Goal: Transaction & Acquisition: Purchase product/service

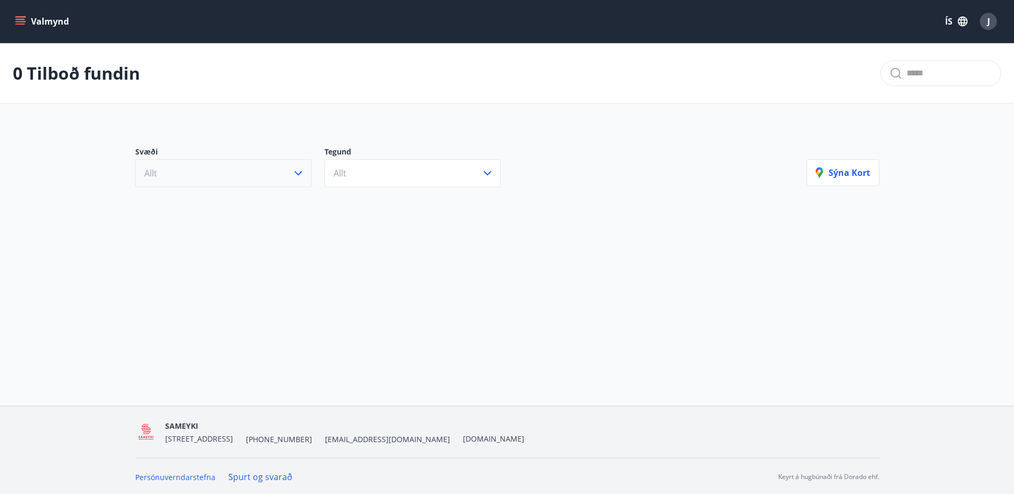
click at [300, 165] on button "Allt" at bounding box center [223, 173] width 176 height 28
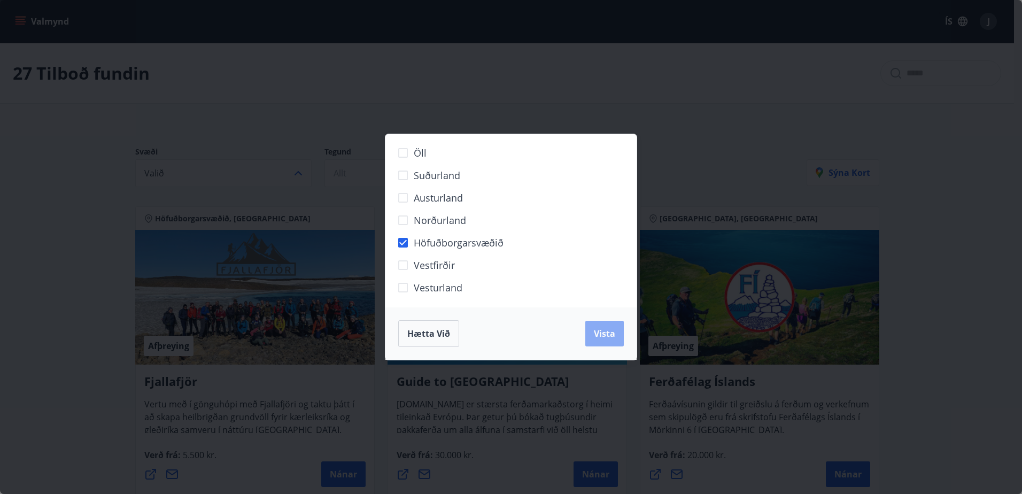
click at [598, 333] on span "Vista" at bounding box center [604, 334] width 21 height 12
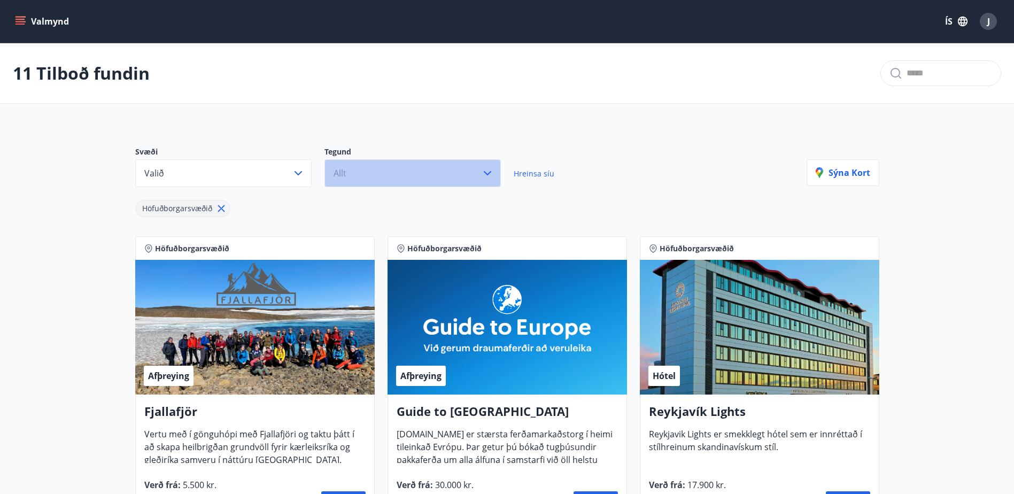
click at [489, 172] on icon "button" at bounding box center [487, 173] width 13 height 13
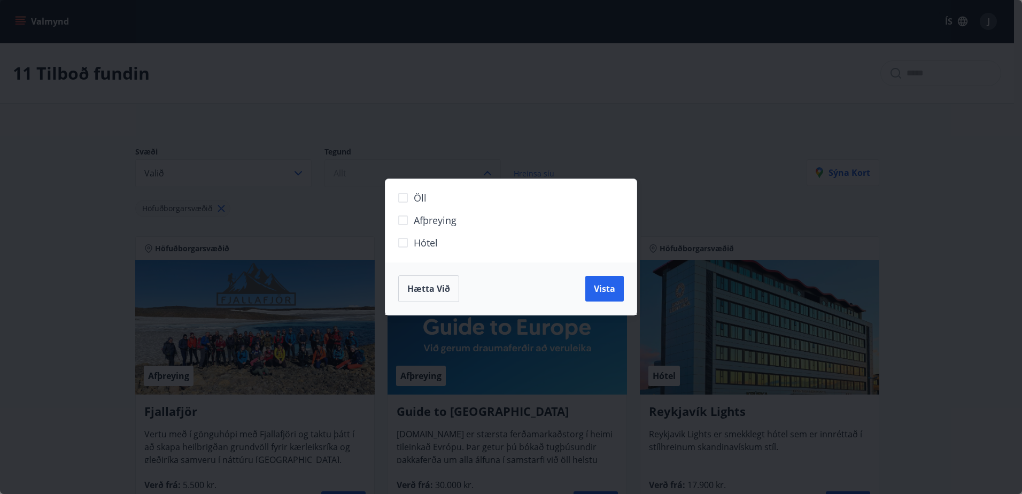
click at [425, 245] on span "Hótel" at bounding box center [426, 243] width 24 height 14
click at [614, 290] on span "Vista" at bounding box center [604, 289] width 21 height 12
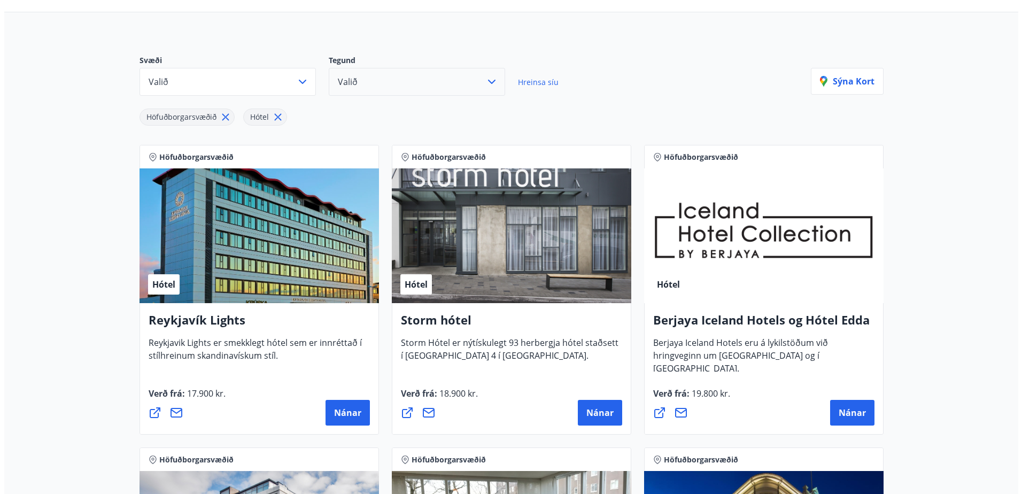
scroll to position [160, 0]
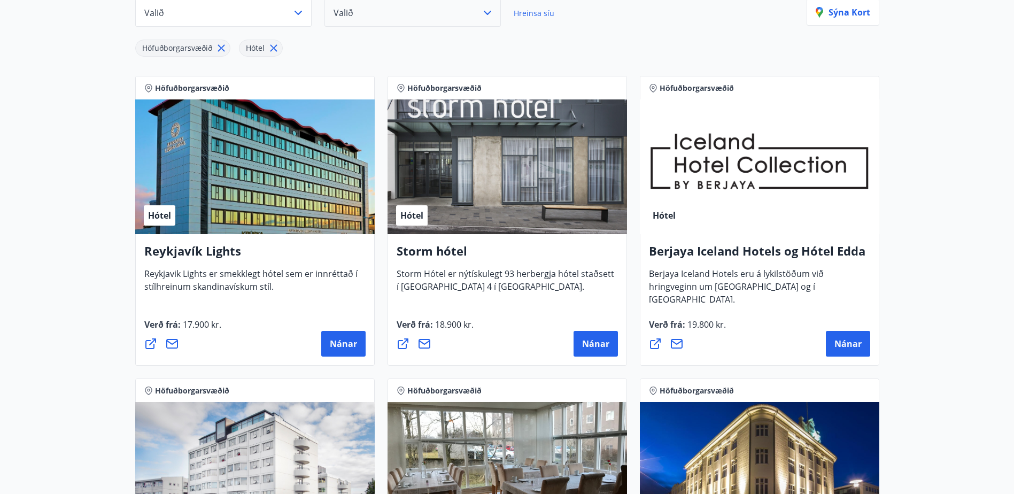
click at [513, 188] on div "Hótel" at bounding box center [508, 166] width 240 height 135
click at [585, 348] on span "Nánar" at bounding box center [595, 344] width 27 height 12
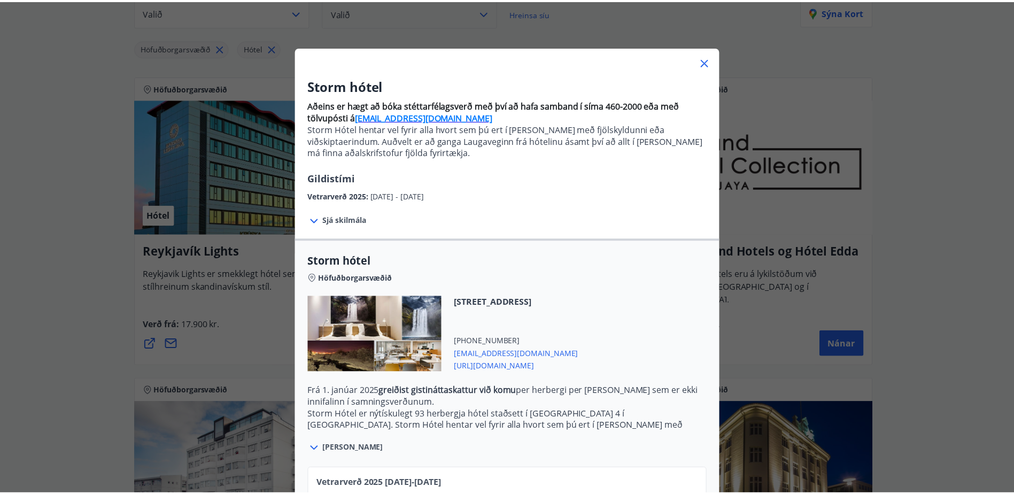
scroll to position [0, 0]
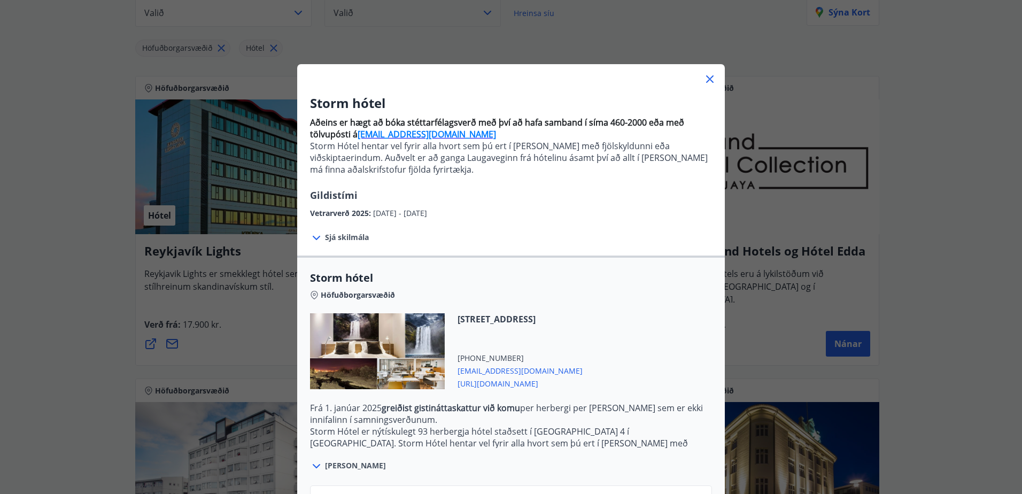
click at [707, 80] on icon at bounding box center [710, 79] width 13 height 13
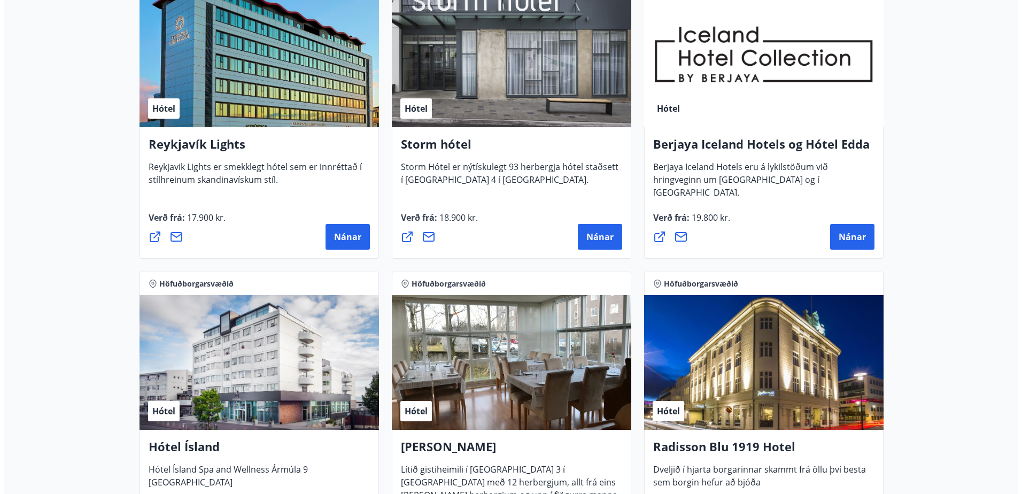
scroll to position [321, 0]
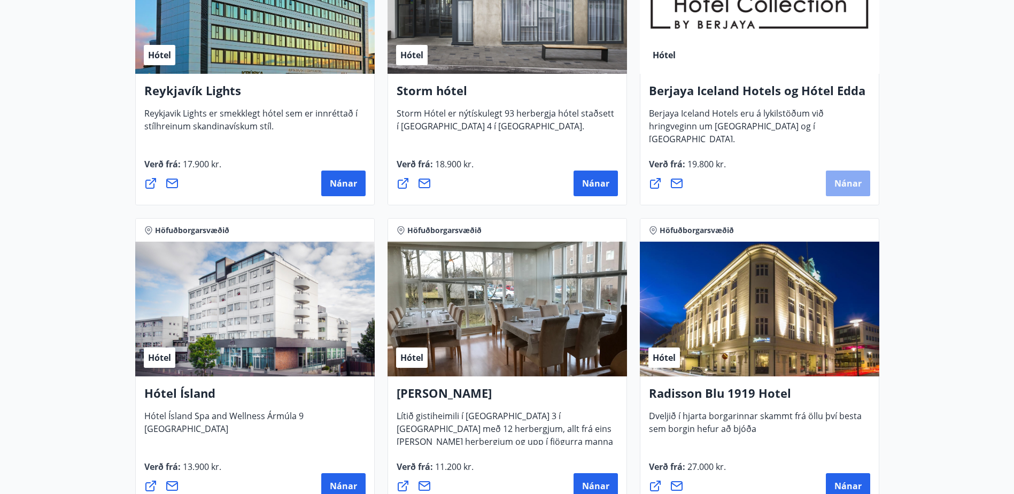
click at [846, 180] on span "Nánar" at bounding box center [848, 184] width 27 height 12
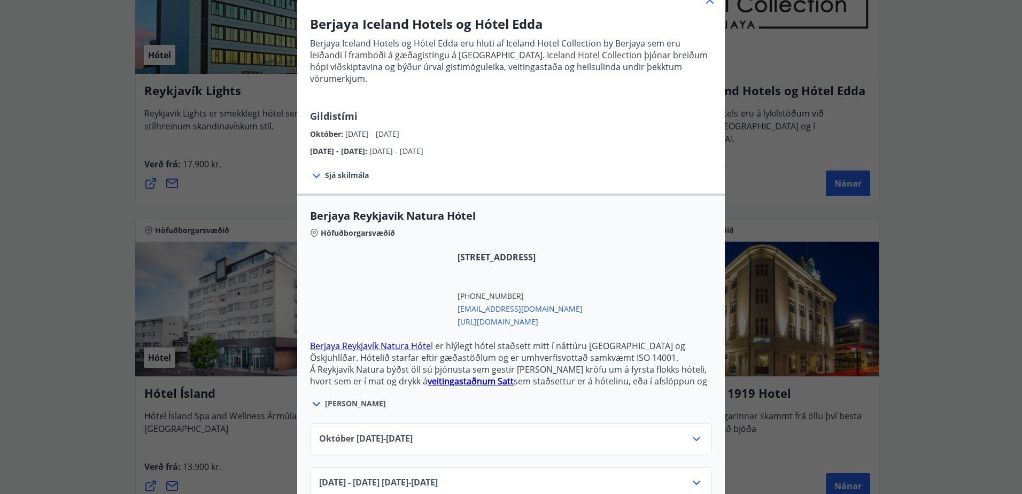
scroll to position [92, 0]
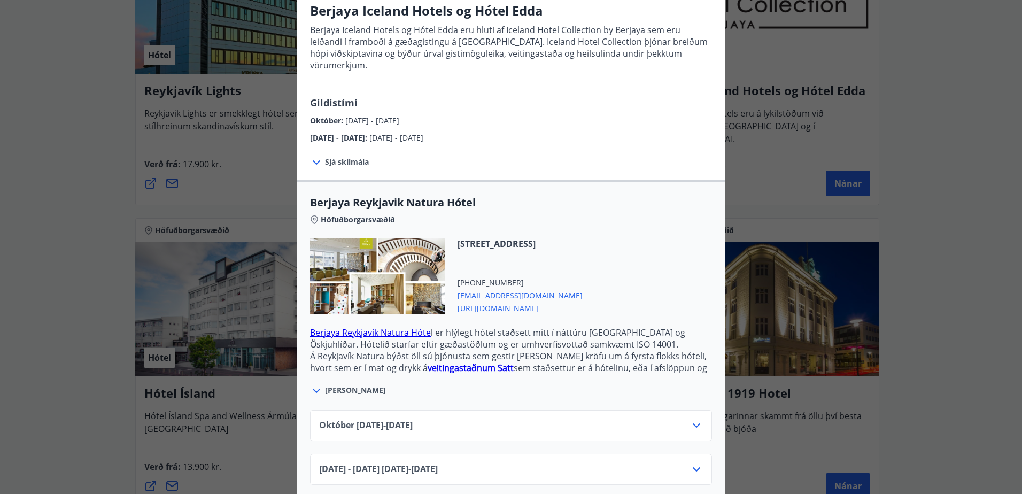
click at [691, 419] on icon at bounding box center [696, 425] width 13 height 13
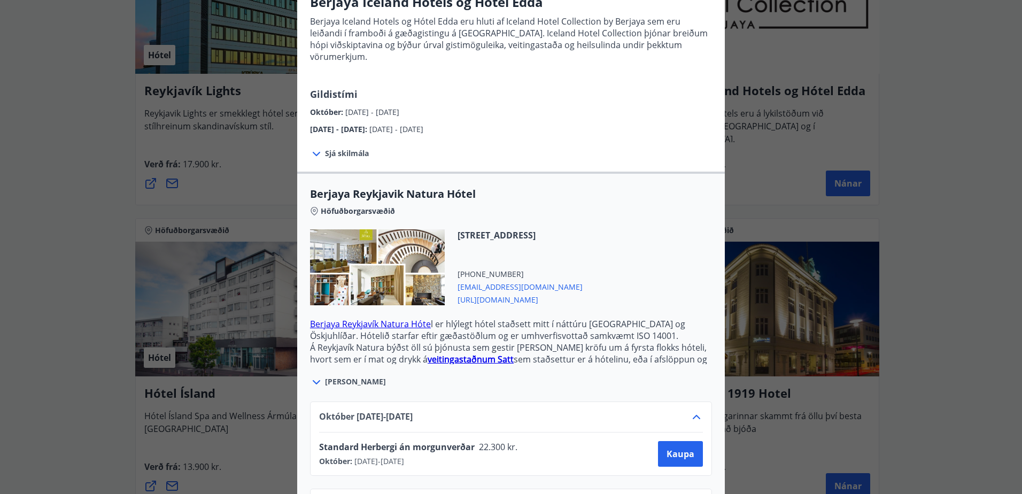
scroll to position [82, 0]
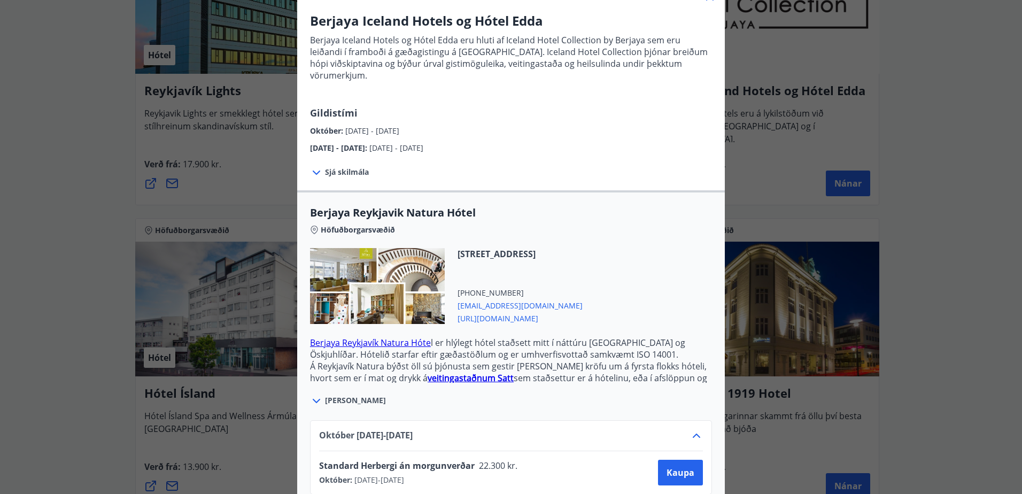
click at [313, 399] on icon at bounding box center [316, 401] width 7 height 4
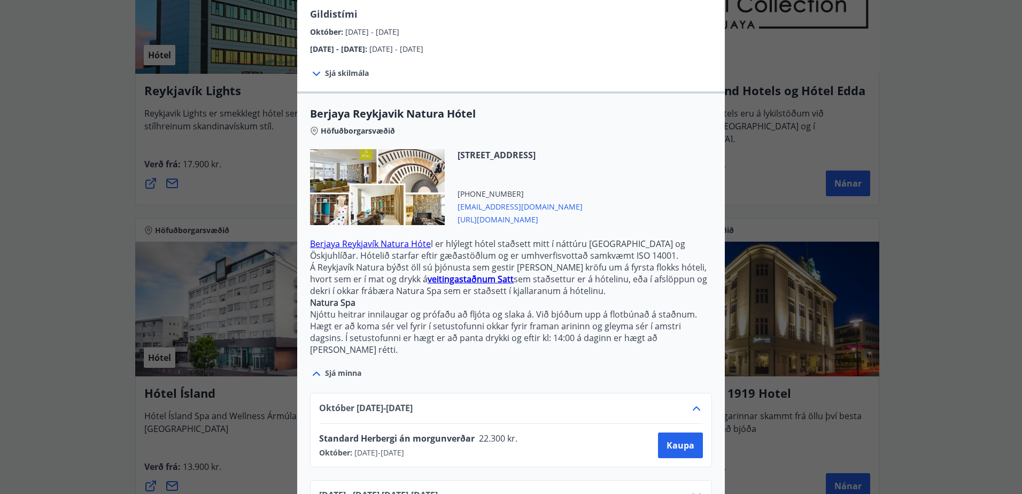
scroll to position [196, 0]
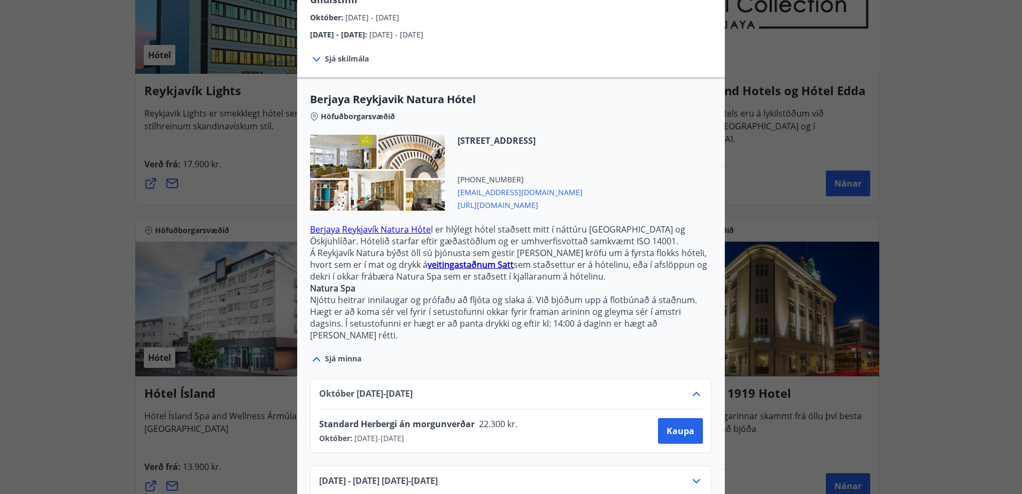
click at [431, 418] on span "Standard Herbergi án morgunverðar" at bounding box center [397, 424] width 156 height 12
click at [676, 425] on span "Kaupa" at bounding box center [681, 431] width 28 height 12
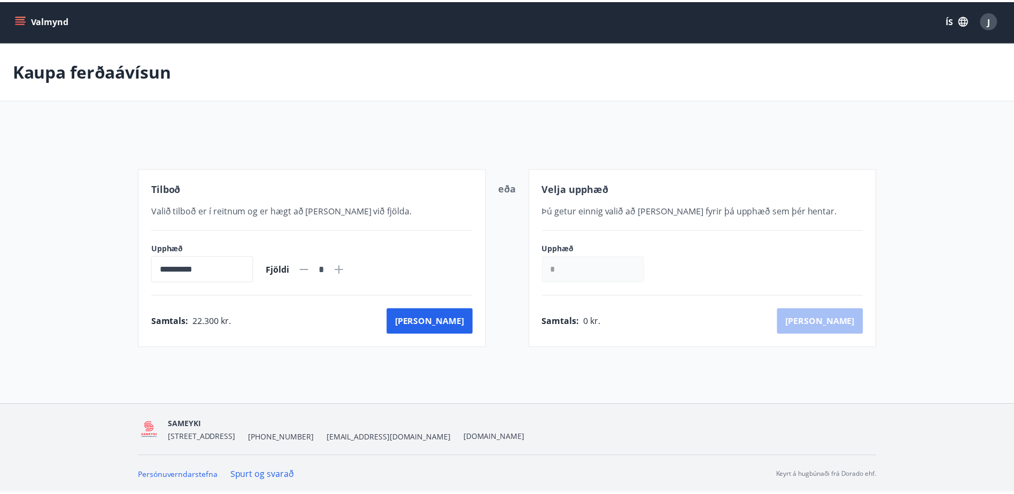
scroll to position [2, 0]
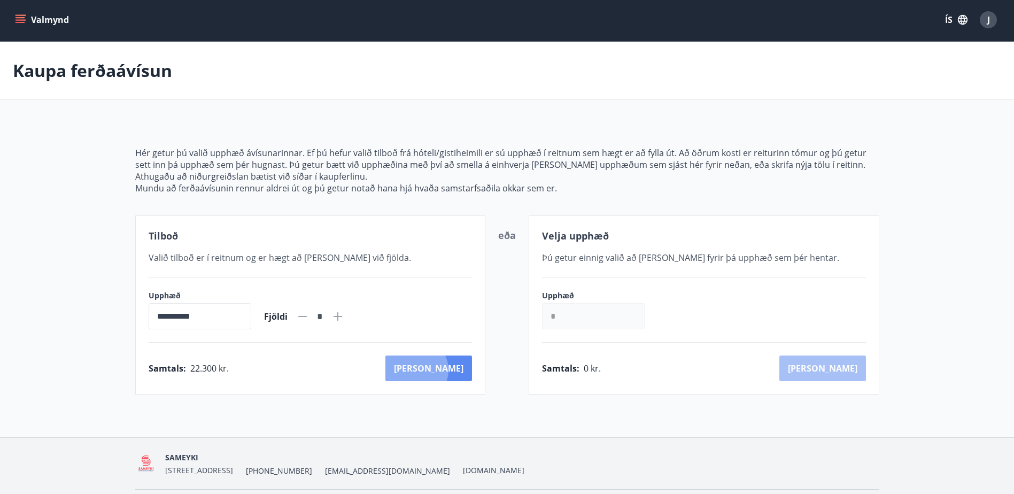
click at [462, 370] on button "[PERSON_NAME]" at bounding box center [428, 369] width 87 height 26
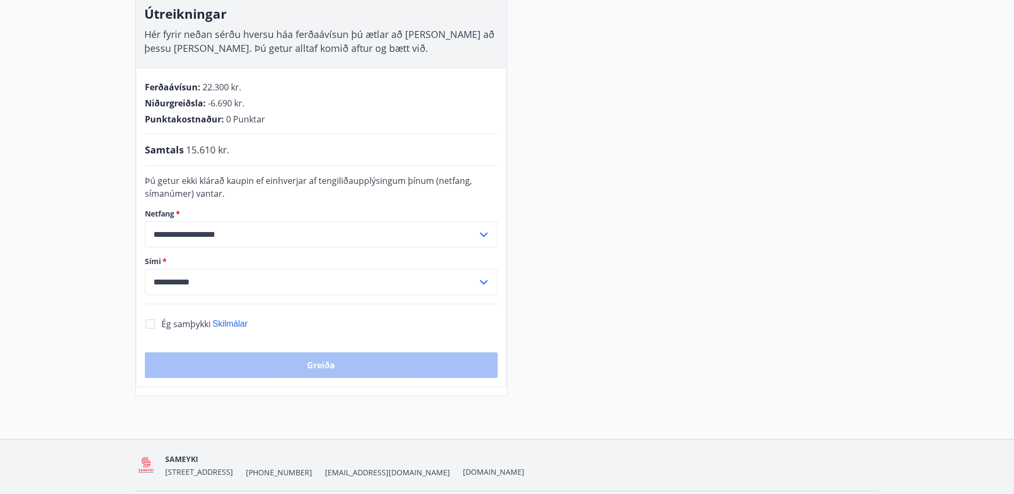
scroll to position [162, 0]
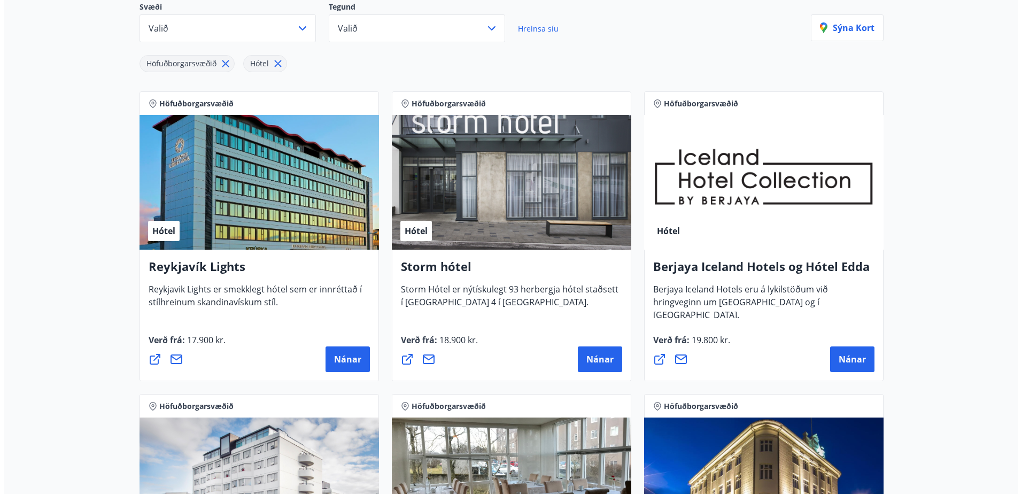
scroll to position [215, 0]
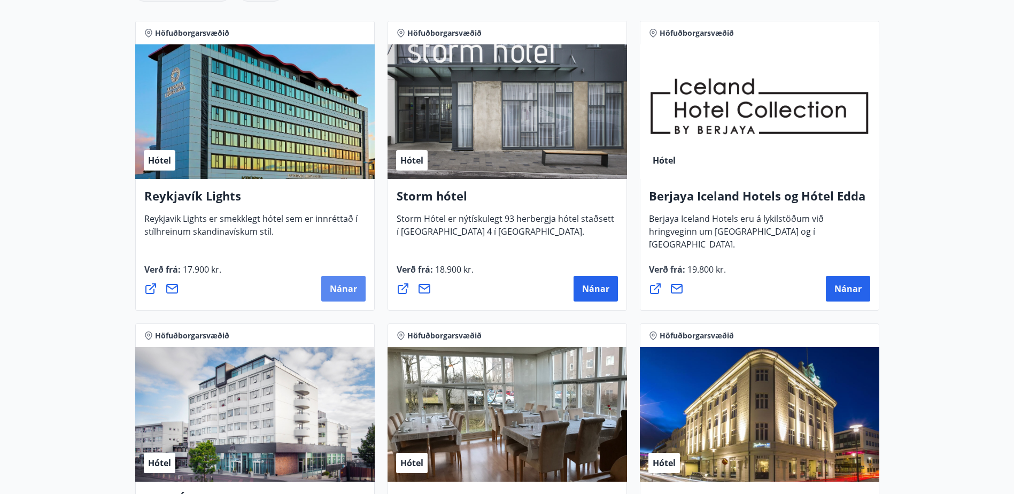
click at [351, 284] on span "Nánar" at bounding box center [343, 289] width 27 height 12
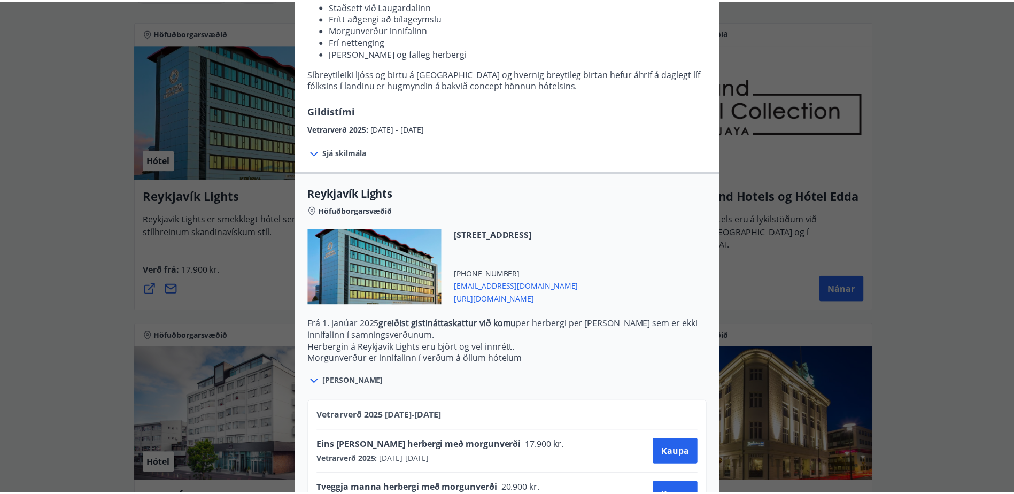
scroll to position [205, 0]
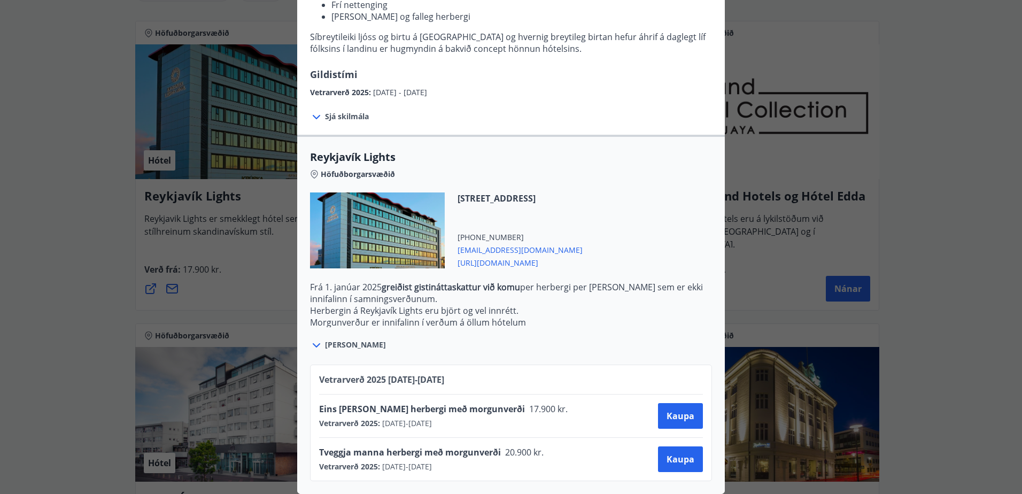
click at [532, 256] on span "https://www.keahotels.is/is/hotelin/reykjavik-lights" at bounding box center [520, 262] width 125 height 13
click at [55, 159] on div "Reykjavík Lights Fyrir bókarnir og frekari upplýsingar vinsamlega senduð póst á…" at bounding box center [511, 50] width 1022 height 494
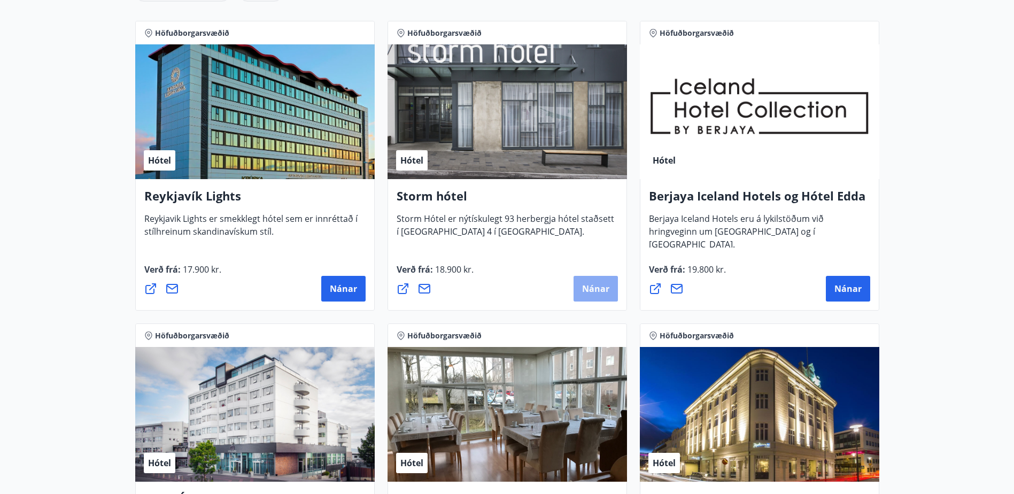
click at [588, 283] on span "Nánar" at bounding box center [595, 289] width 27 height 12
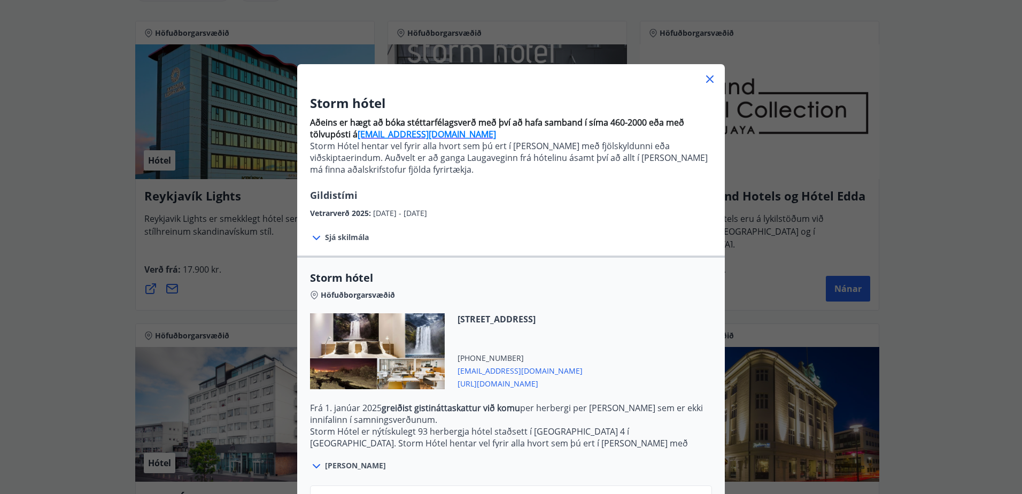
click at [518, 385] on span "https://www.keahotels.is/is/hotelin/storm-hotel" at bounding box center [520, 382] width 125 height 13
click at [707, 80] on icon at bounding box center [709, 78] width 7 height 7
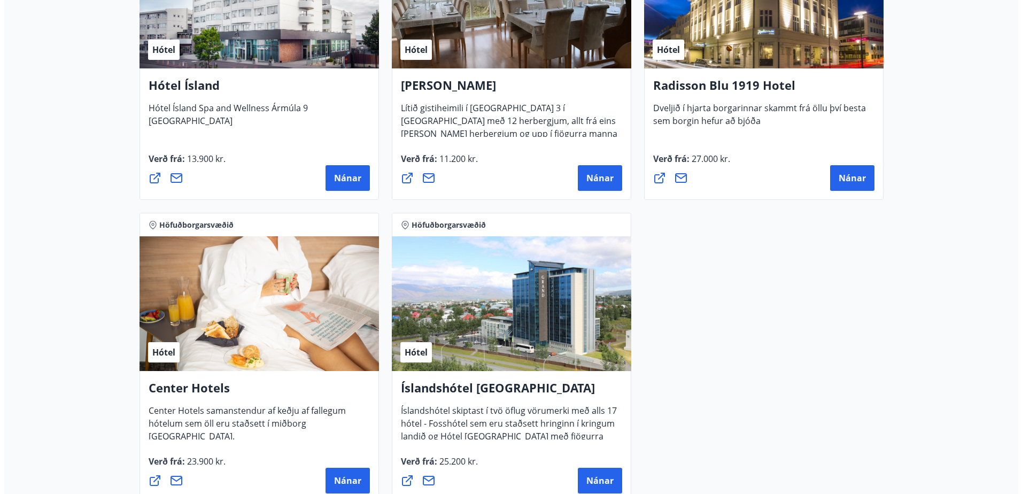
scroll to position [643, 0]
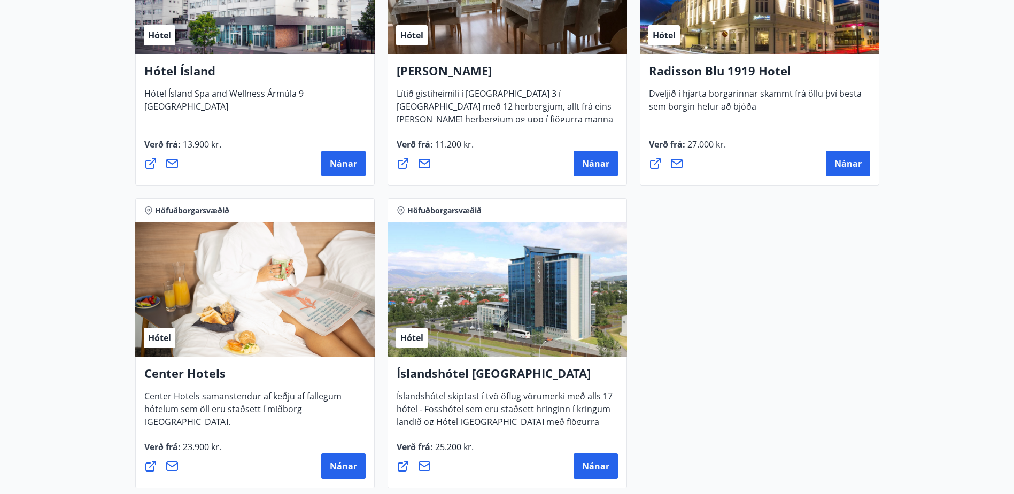
click at [508, 297] on div "Hótel" at bounding box center [508, 289] width 240 height 135
click at [596, 462] on span "Nánar" at bounding box center [595, 466] width 27 height 12
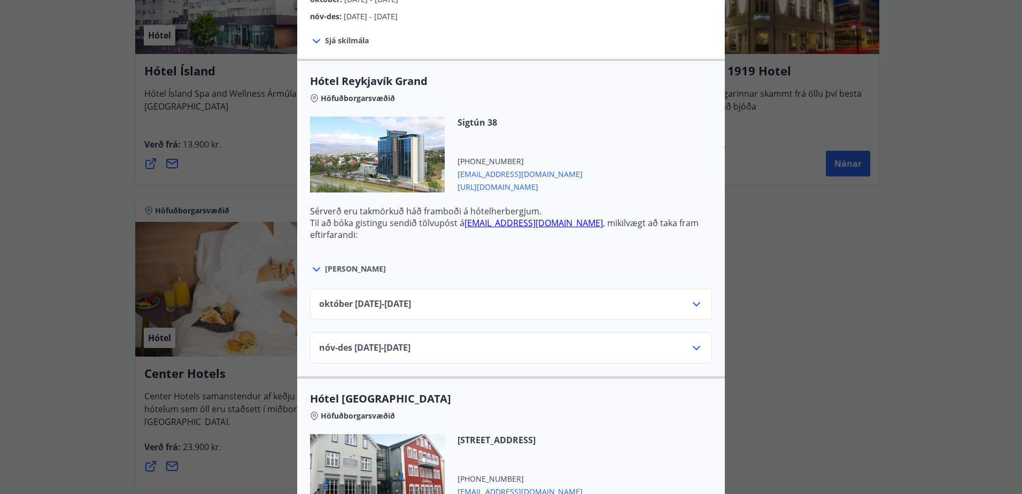
scroll to position [321, 0]
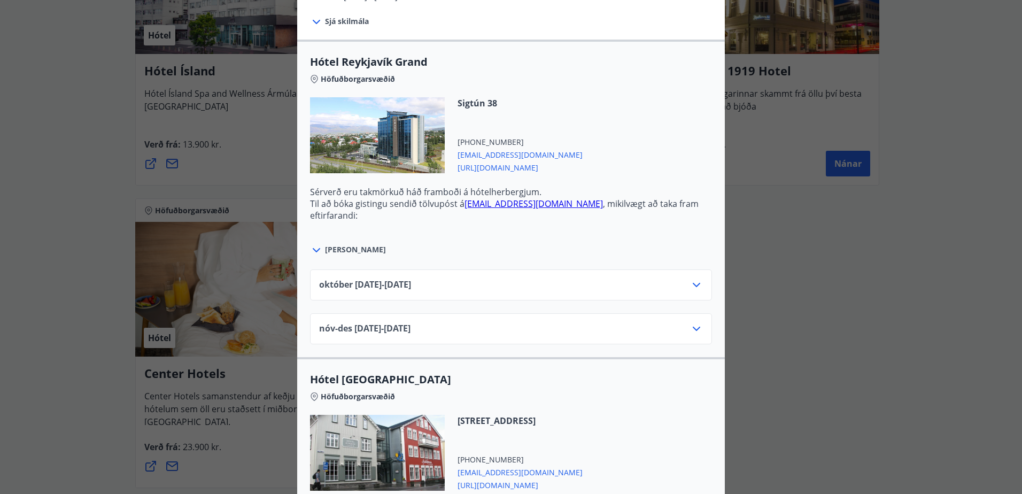
click at [696, 285] on icon at bounding box center [696, 285] width 13 height 13
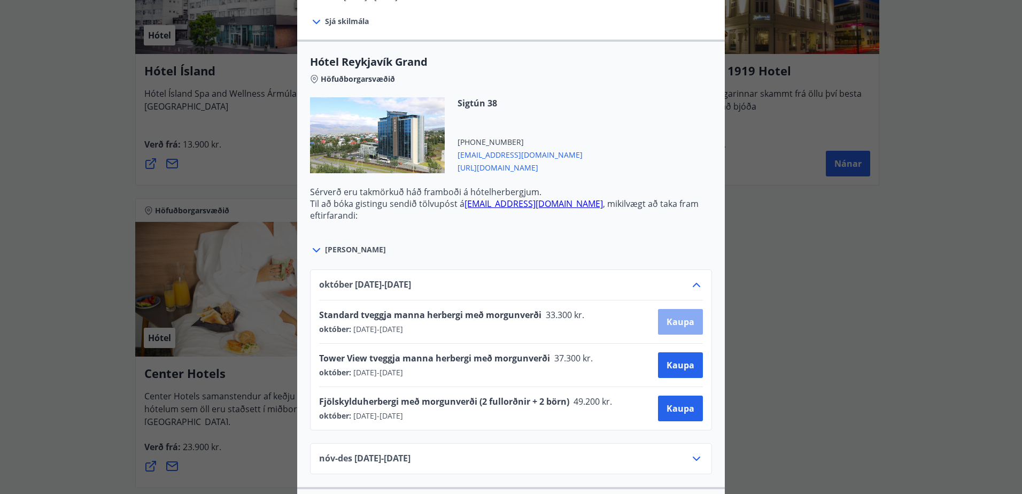
click at [672, 321] on span "Kaupa" at bounding box center [681, 322] width 28 height 12
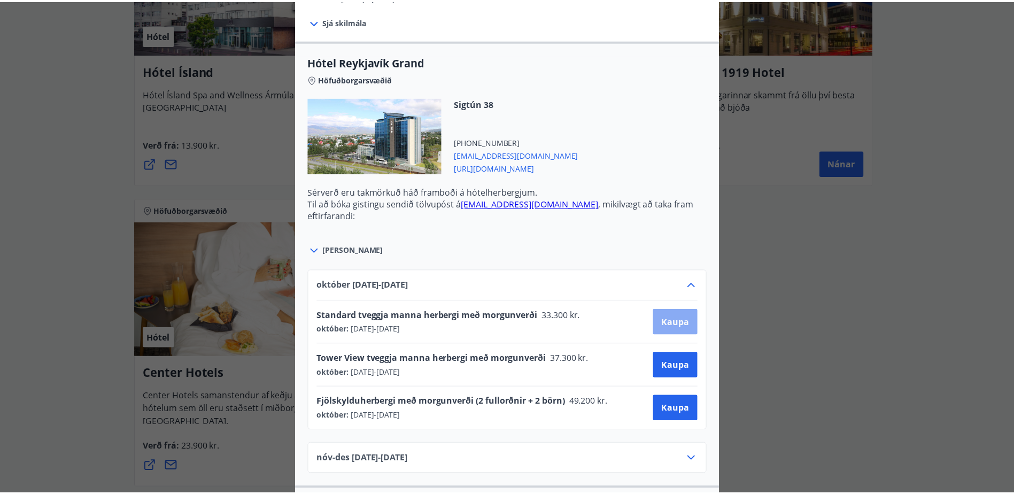
scroll to position [2, 0]
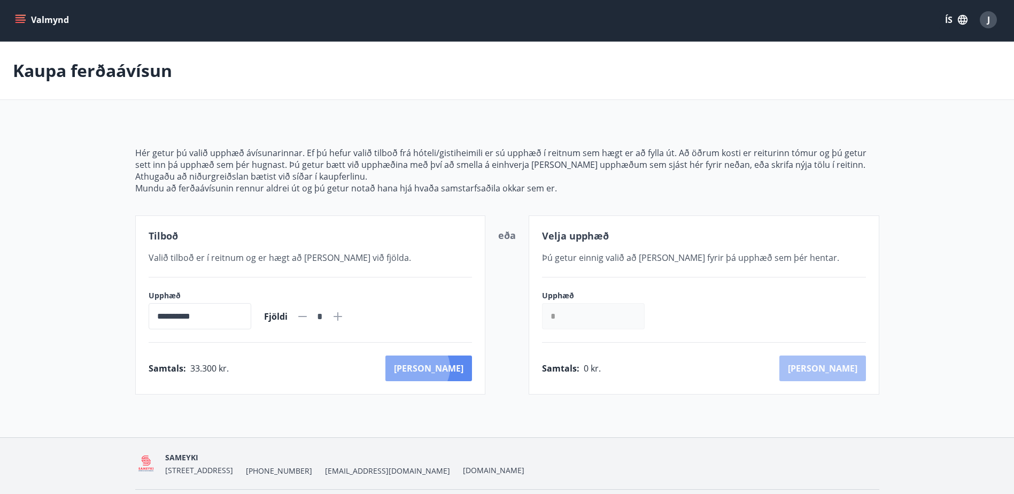
click at [464, 368] on button "[PERSON_NAME]" at bounding box center [428, 369] width 87 height 26
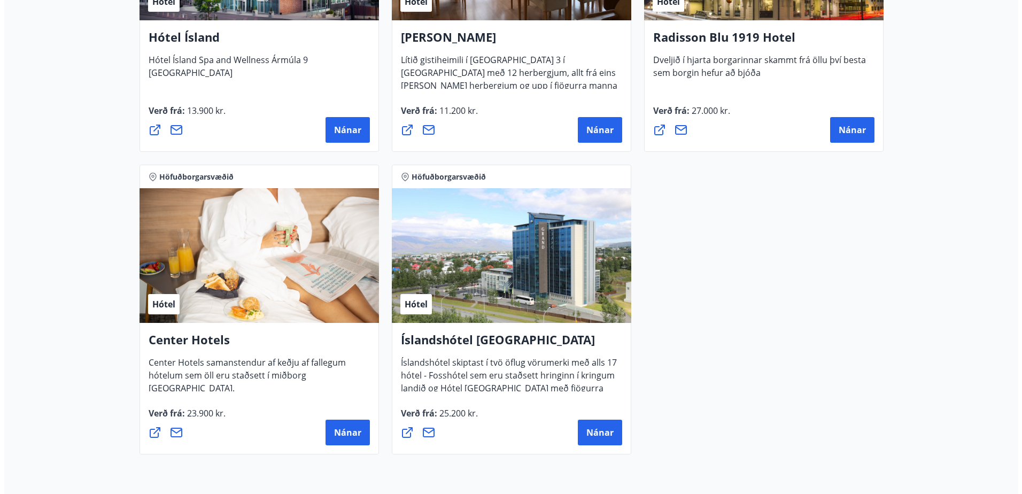
scroll to position [697, 0]
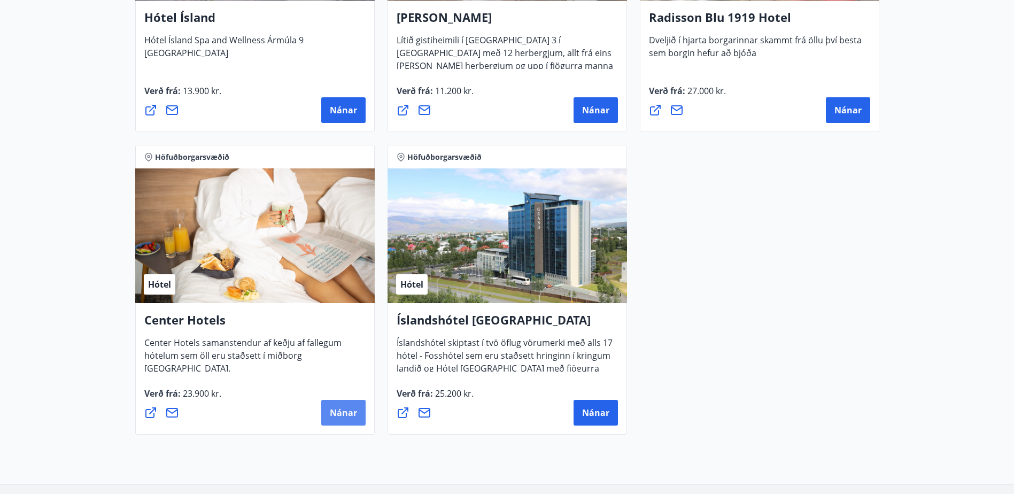
click at [351, 409] on span "Nánar" at bounding box center [343, 413] width 27 height 12
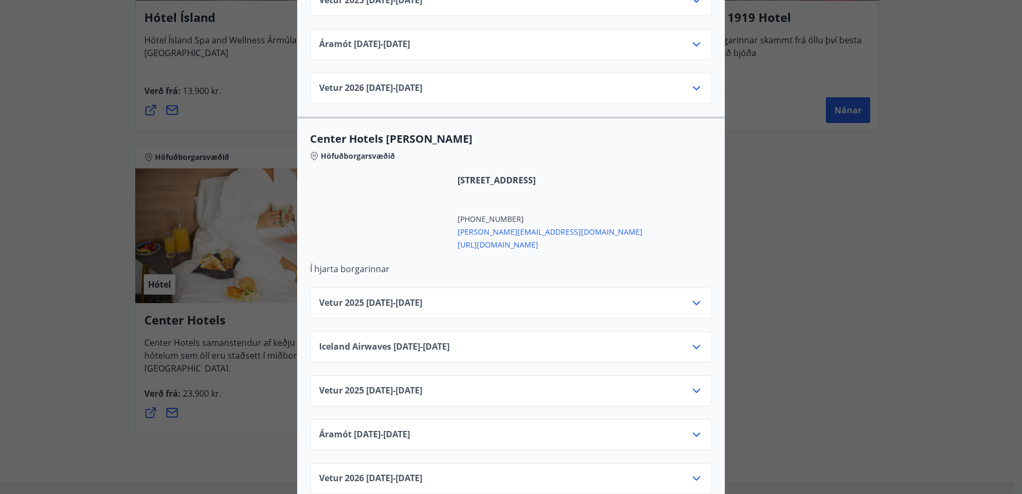
scroll to position [3055, 0]
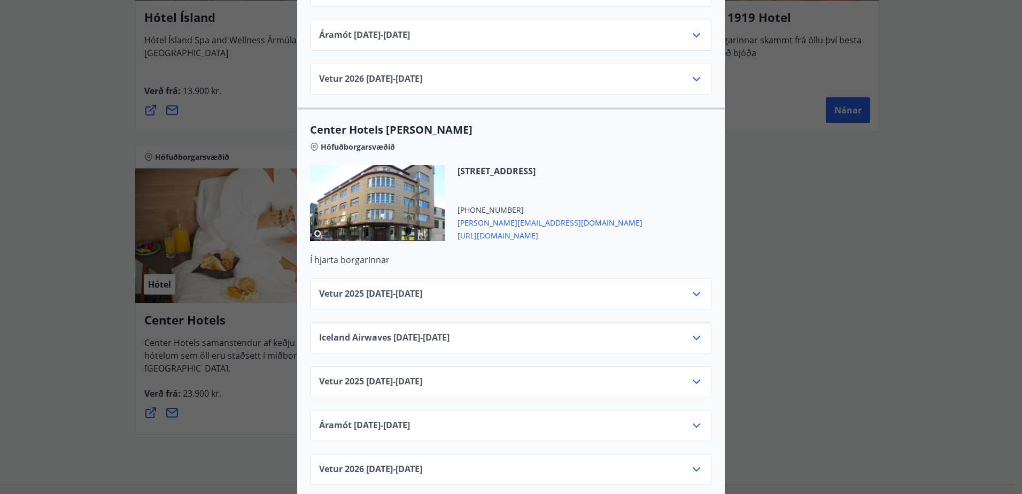
click at [788, 211] on div "Center Hotels Verð er með morgunverði inniföldum og miðast við Standard Double/…" at bounding box center [511, 247] width 1022 height 494
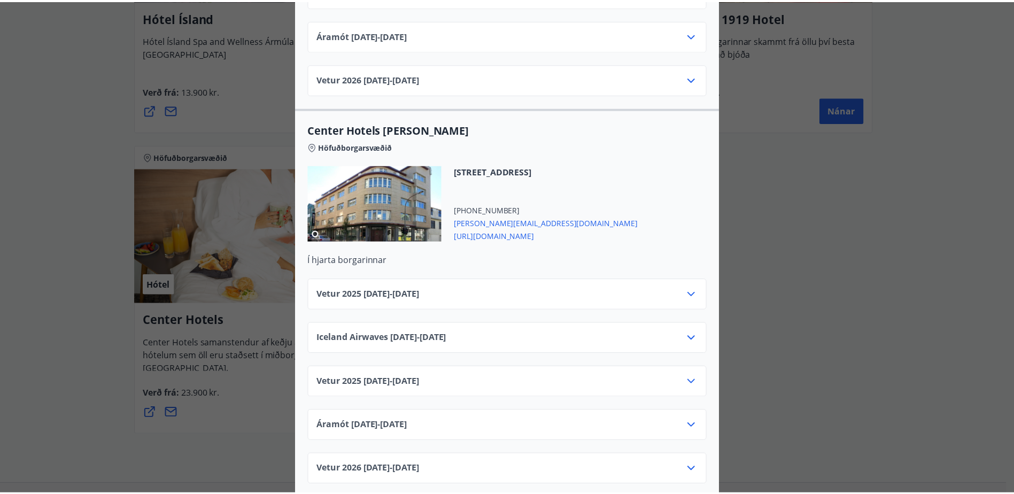
scroll to position [0, 0]
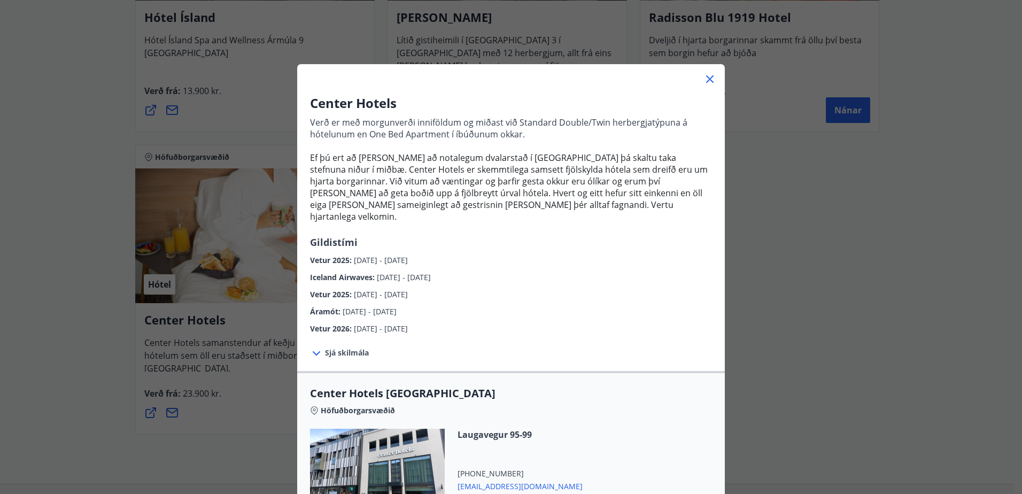
click at [707, 79] on icon at bounding box center [710, 79] width 13 height 13
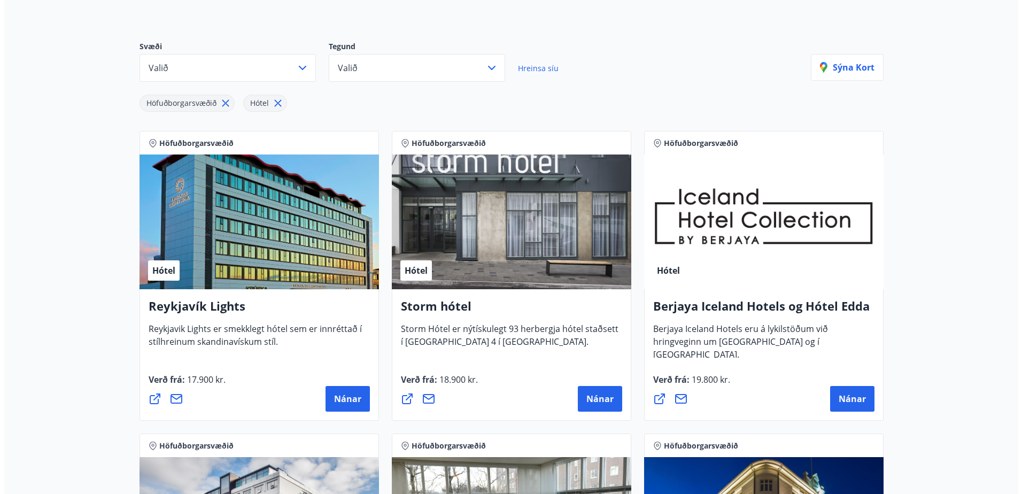
scroll to position [109, 0]
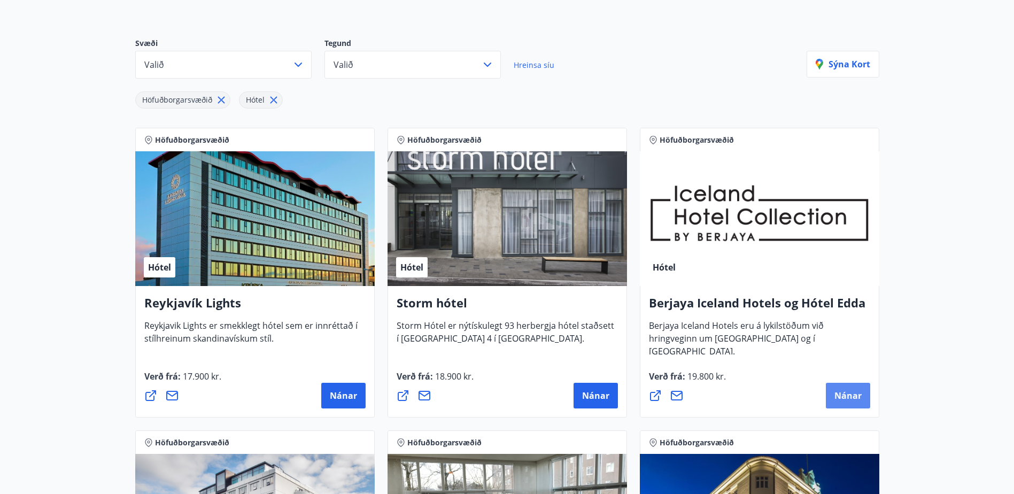
click at [838, 390] on span "Nánar" at bounding box center [848, 396] width 27 height 12
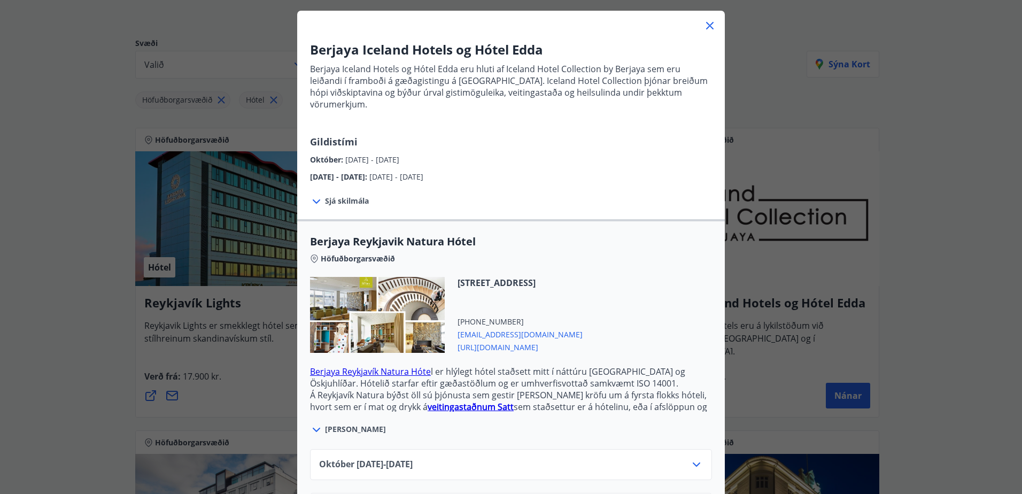
scroll to position [92, 0]
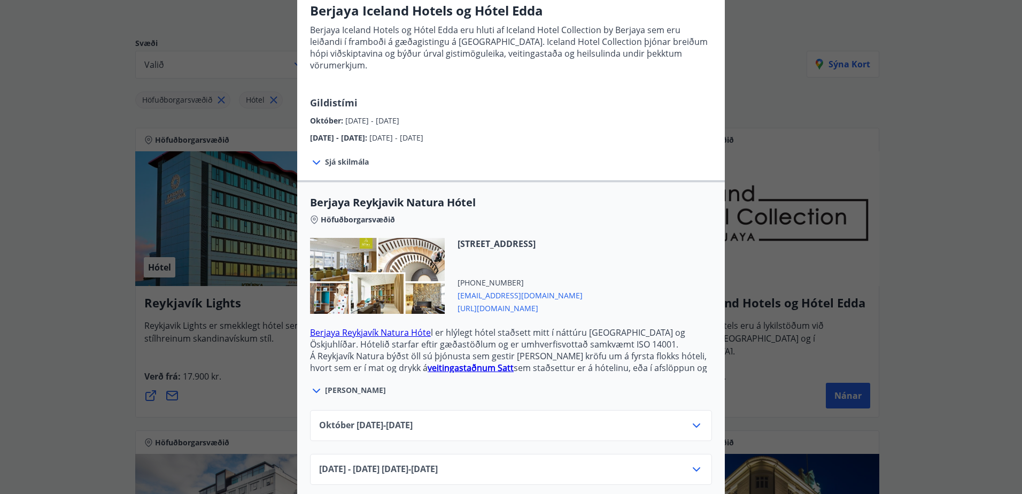
click at [402, 327] on link "Berjaya Reykjavík Natura Hóte" at bounding box center [370, 333] width 121 height 12
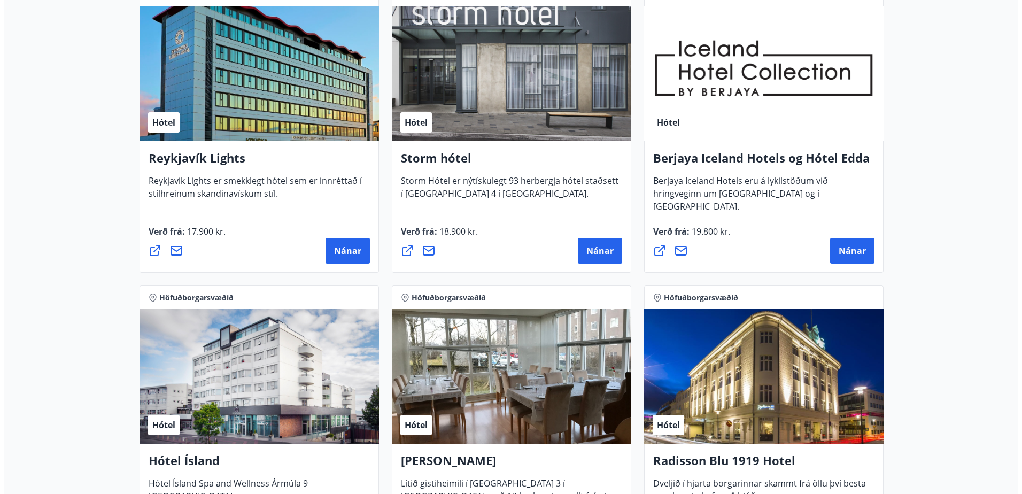
scroll to position [267, 0]
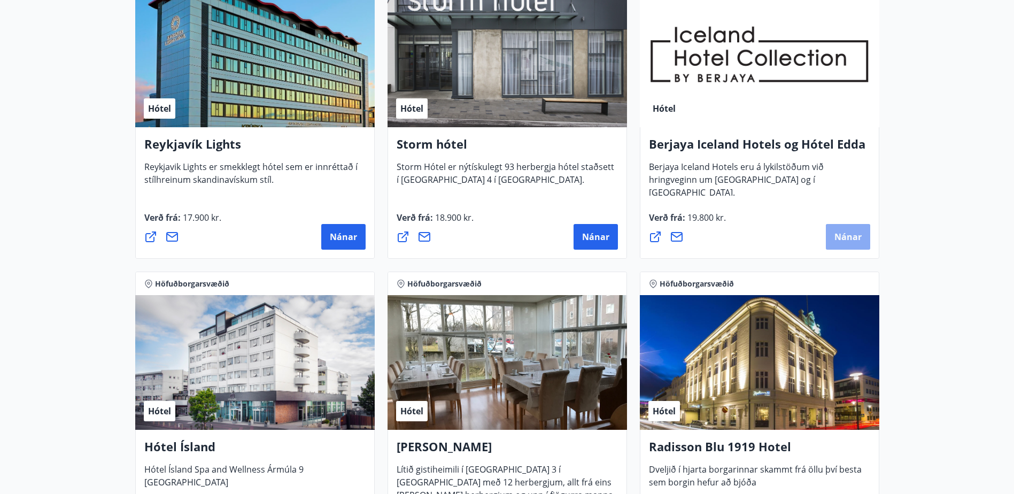
click at [843, 237] on span "Nánar" at bounding box center [848, 237] width 27 height 12
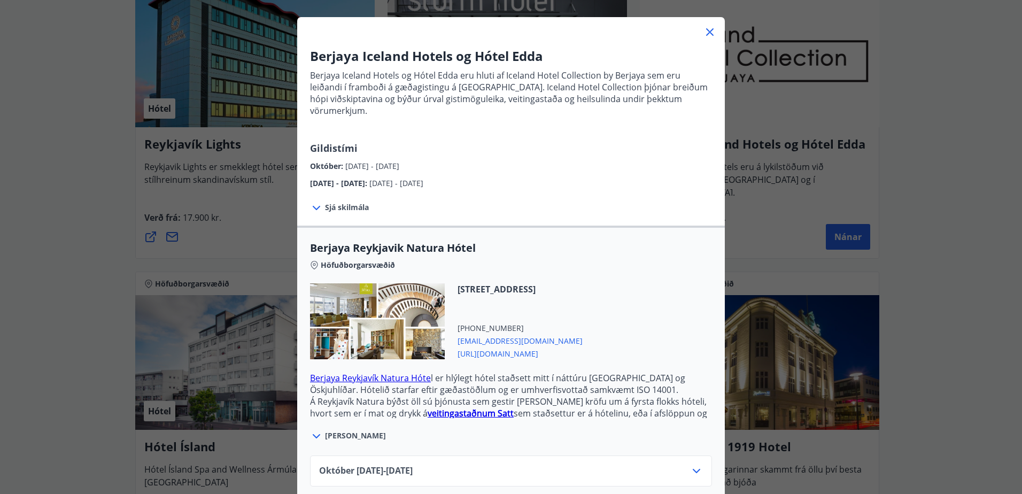
scroll to position [92, 0]
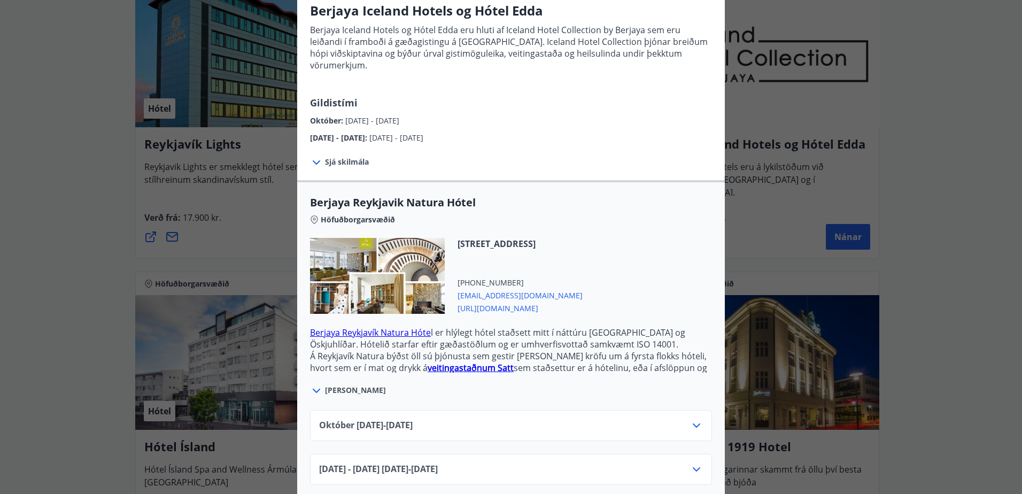
click at [693, 419] on icon at bounding box center [696, 425] width 13 height 13
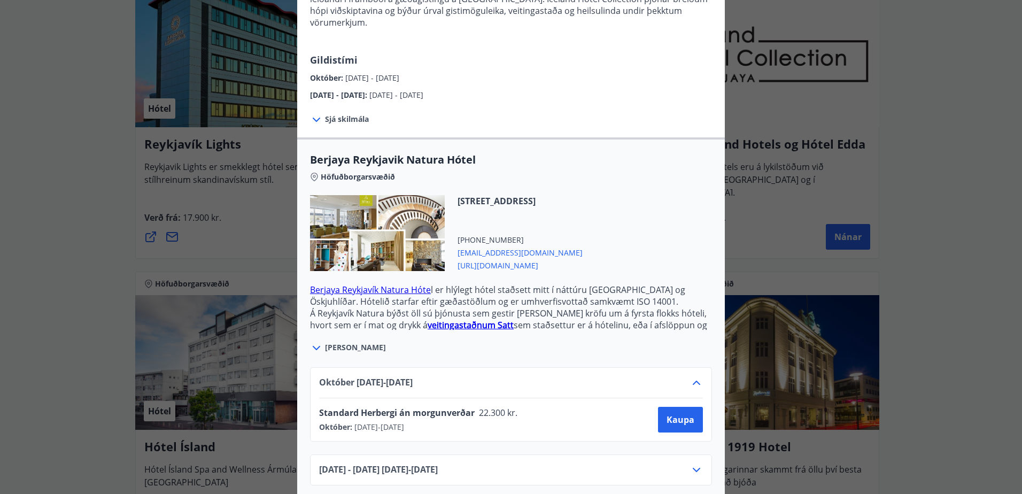
scroll to position [136, 0]
click at [685, 413] on button "Kaupa" at bounding box center [680, 419] width 45 height 26
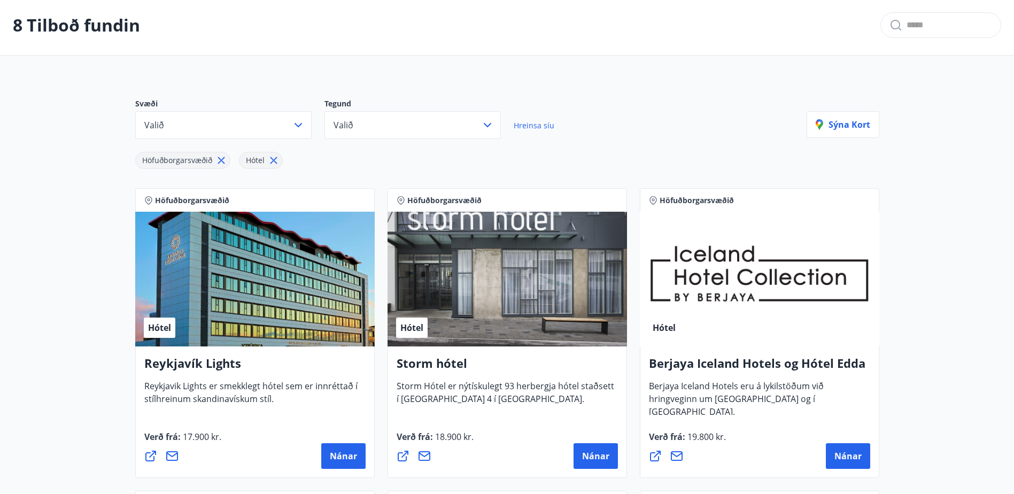
scroll to position [109, 0]
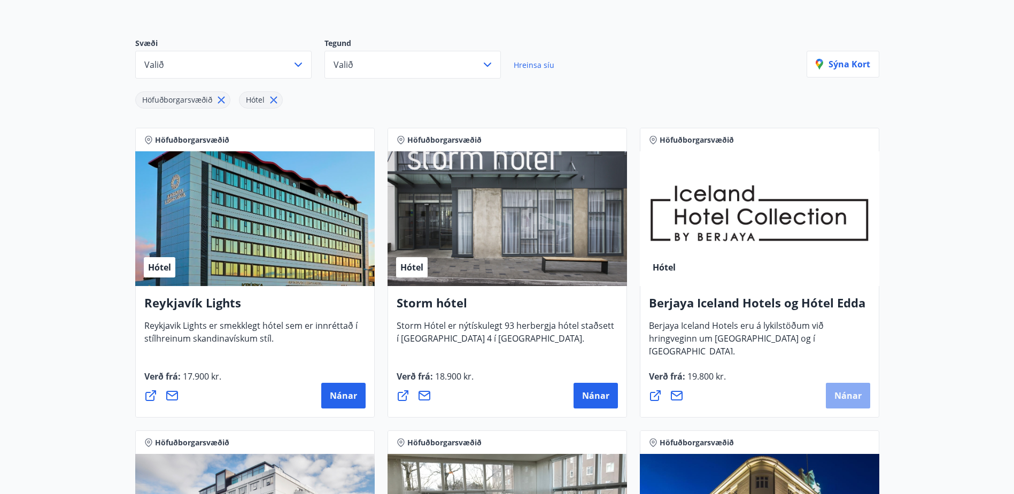
click at [846, 398] on span "Nánar" at bounding box center [848, 396] width 27 height 12
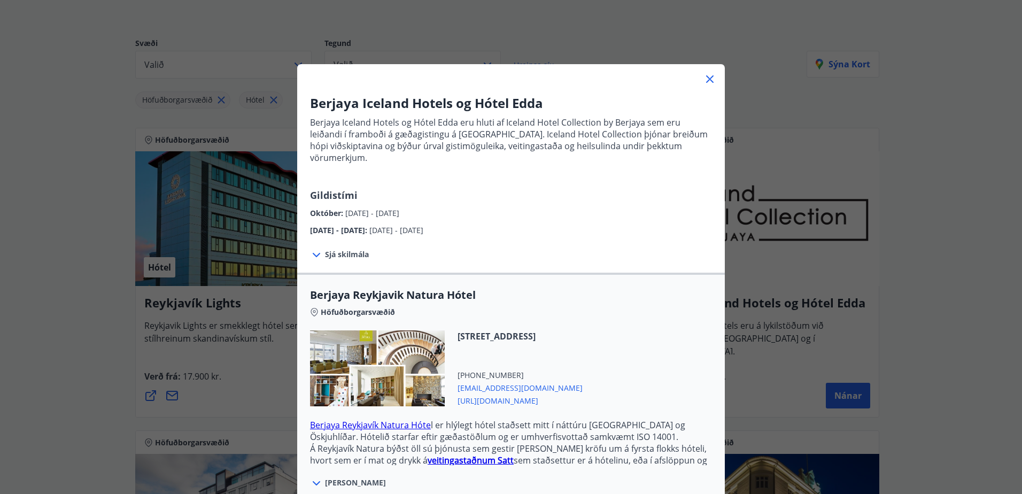
click at [541, 394] on span "[URL][DOMAIN_NAME]" at bounding box center [520, 400] width 125 height 13
drag, startPoint x: 454, startPoint y: 373, endPoint x: 546, endPoint y: 373, distance: 92.5
click at [546, 381] on span "[EMAIL_ADDRESS][DOMAIN_NAME]" at bounding box center [520, 387] width 125 height 13
click at [710, 81] on icon at bounding box center [710, 79] width 13 height 13
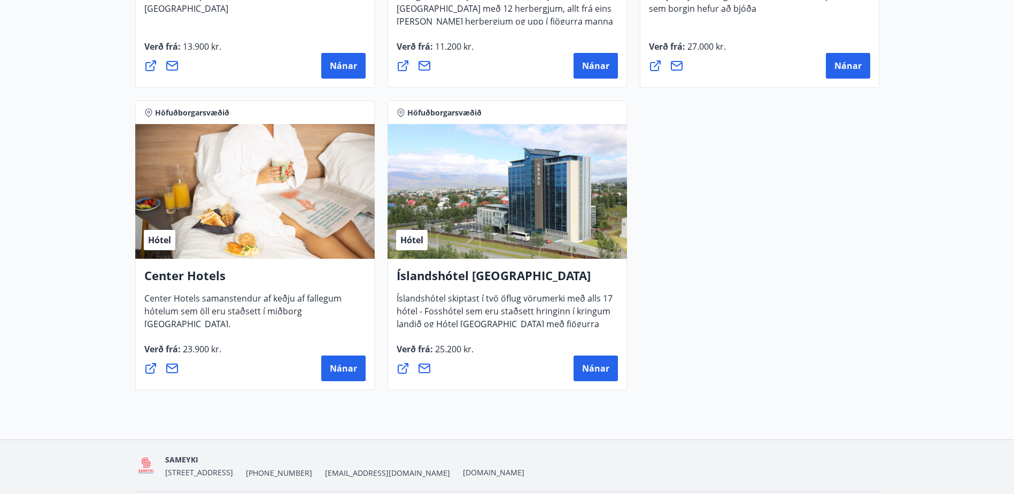
scroll to position [750, 0]
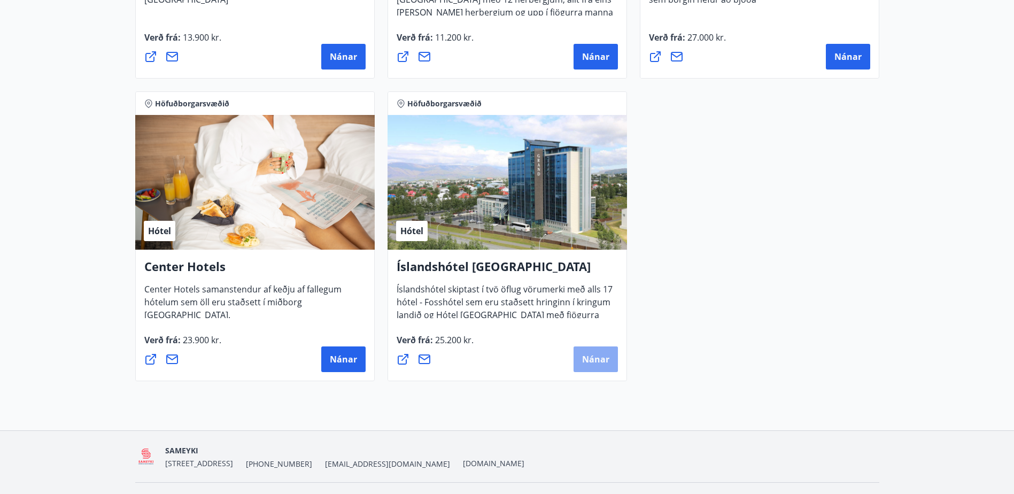
click at [591, 356] on span "Nánar" at bounding box center [595, 359] width 27 height 12
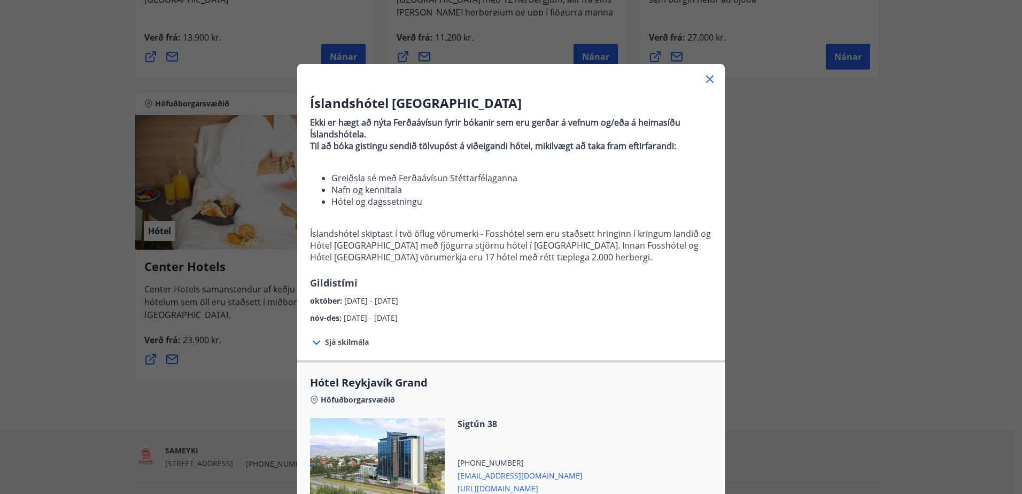
click at [708, 78] on icon at bounding box center [710, 79] width 13 height 13
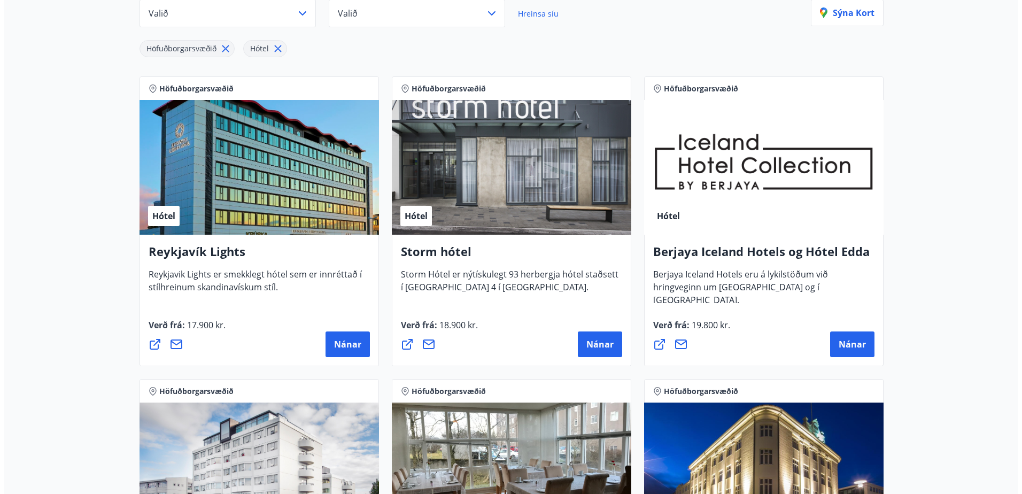
scroll to position [160, 0]
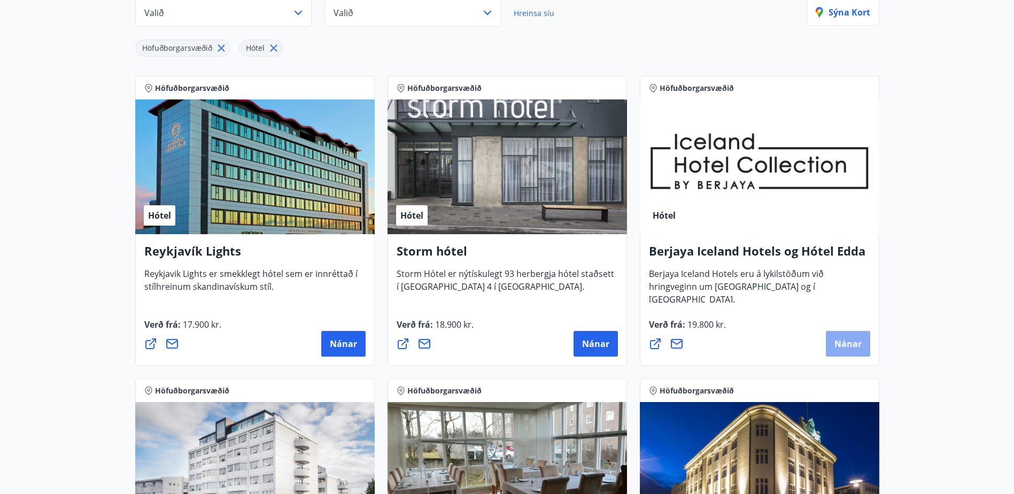
click at [836, 336] on button "Nánar" at bounding box center [848, 344] width 44 height 26
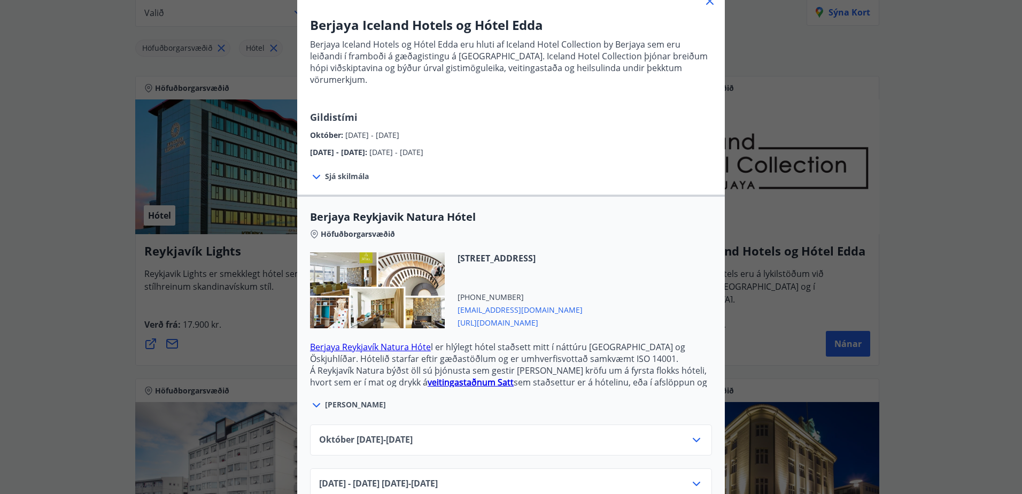
scroll to position [92, 0]
